Goal: Find specific page/section: Find specific page/section

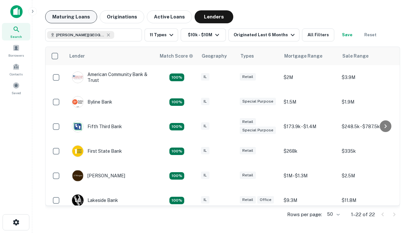
click at [71, 17] on button "Maturing Loans" at bounding box center [71, 16] width 52 height 13
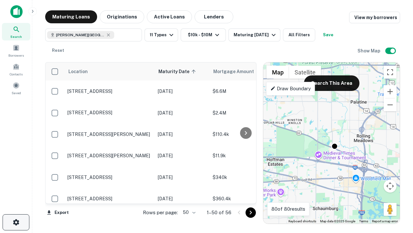
click at [16, 222] on icon "button" at bounding box center [16, 222] width 8 height 8
